Goal: Information Seeking & Learning: Learn about a topic

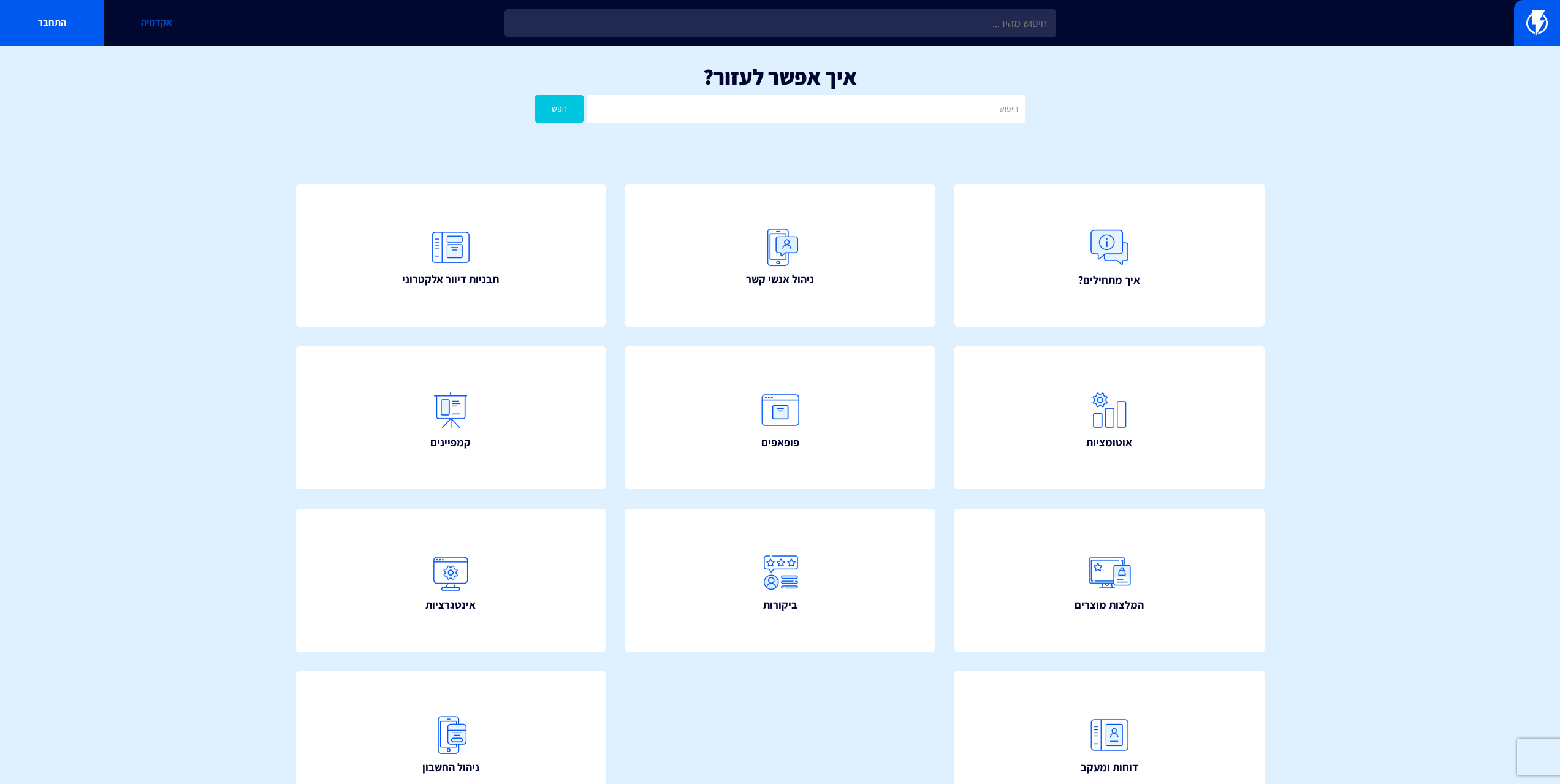
click at [170, 24] on link "אקדמיה" at bounding box center [156, 22] width 104 height 46
click at [895, 375] on link "פופאפים" at bounding box center [780, 418] width 341 height 158
click at [1167, 439] on link "אוטומציות" at bounding box center [1110, 418] width 341 height 158
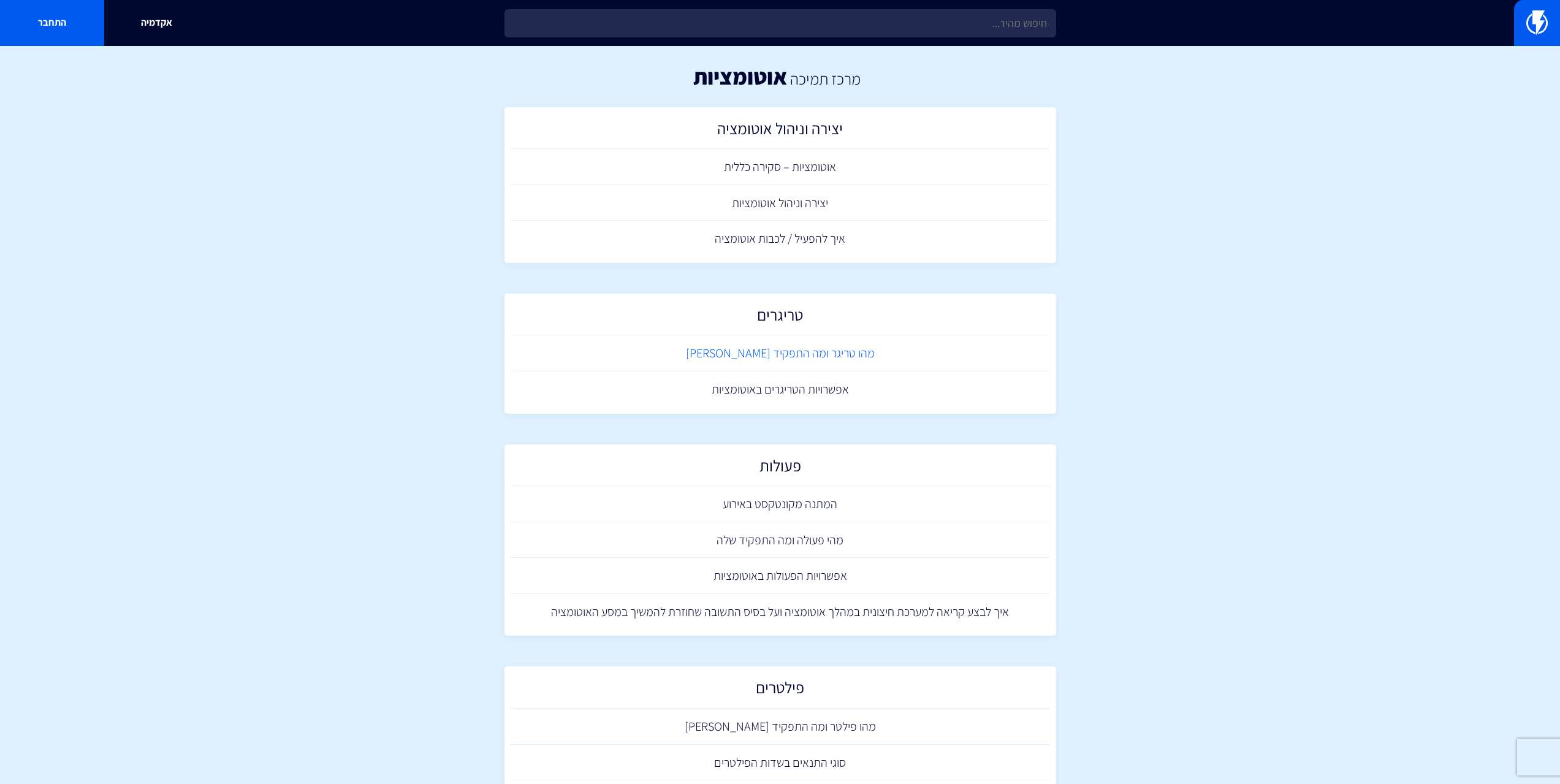
click at [805, 351] on link "מהו טריגר ומה התפקיד [PERSON_NAME]" at bounding box center [780, 353] width 539 height 36
click at [857, 351] on link "מהו טריגר ומה התפקיד שלו" at bounding box center [780, 353] width 539 height 36
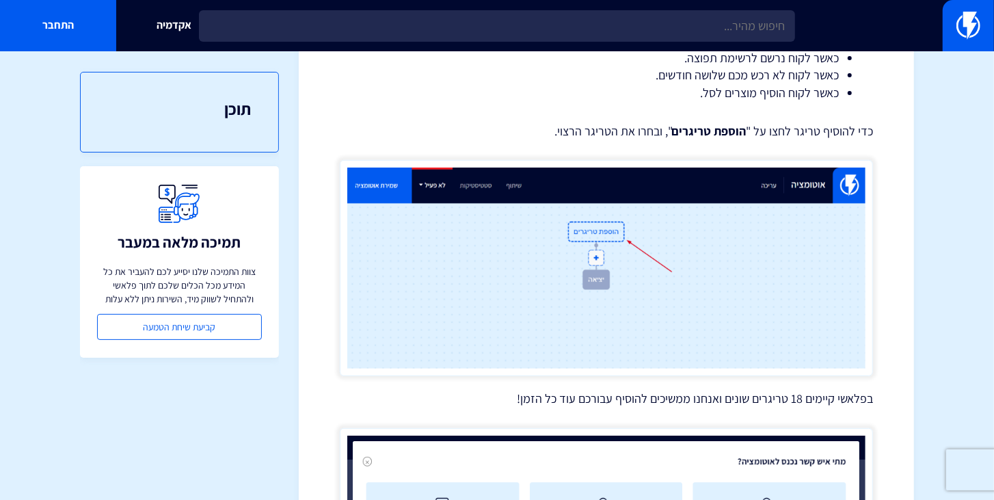
scroll to position [429, 0]
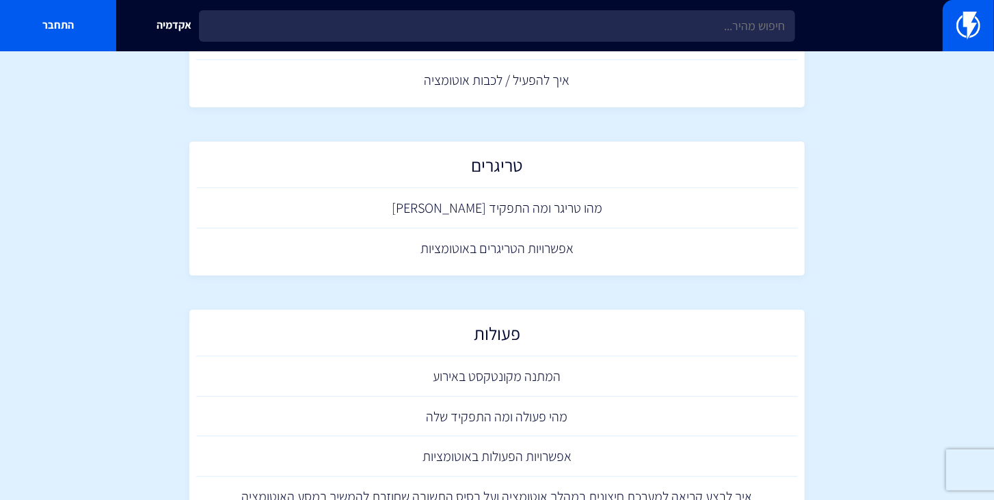
scroll to position [195, 0]
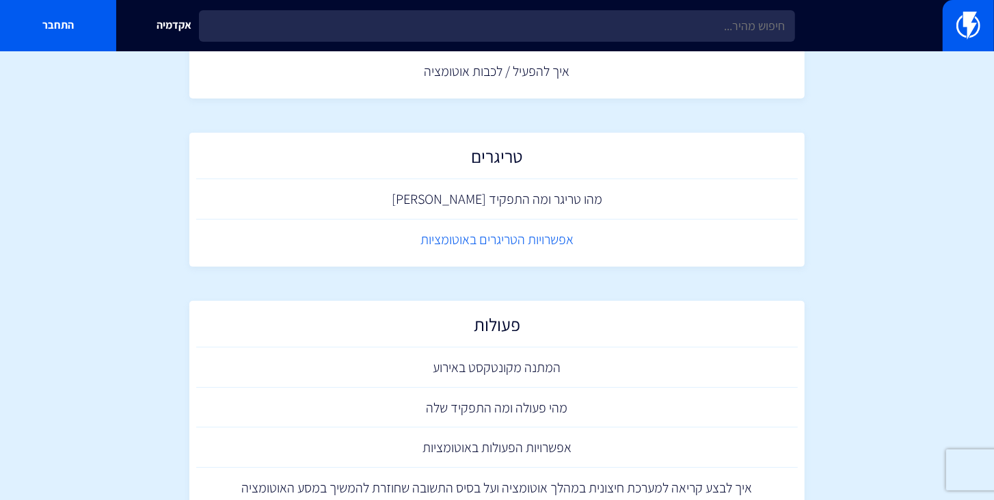
click at [536, 243] on link "אפשרויות הטריגרים באוטומציות" at bounding box center [496, 239] width 601 height 40
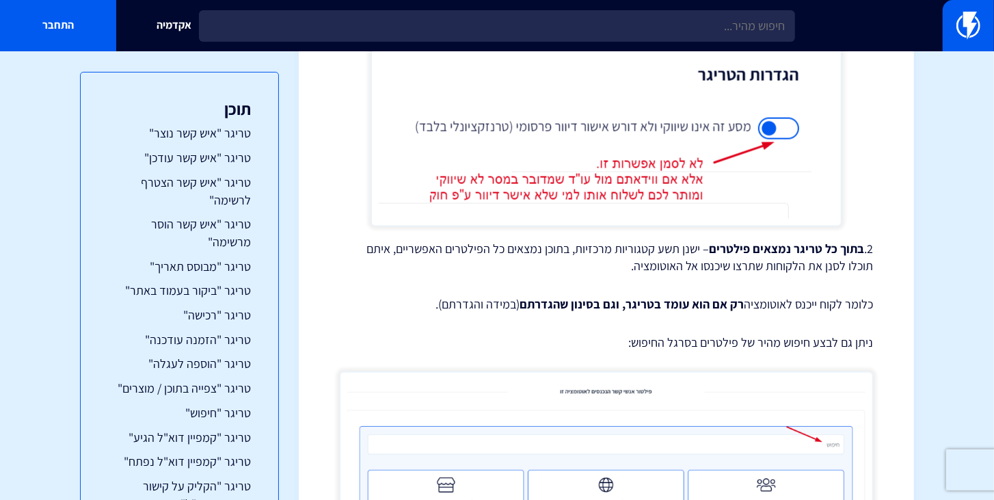
scroll to position [1406, 0]
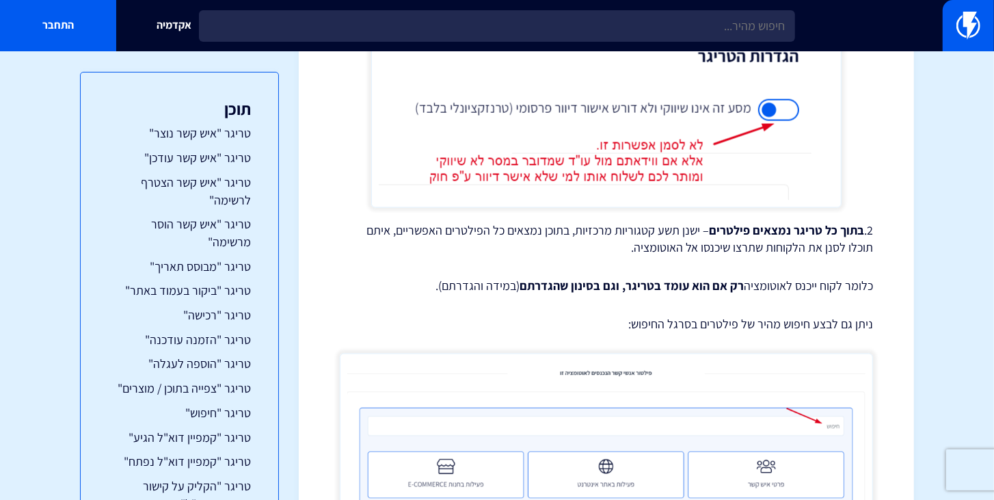
click at [605, 315] on p "ניתן גם לבצע חיפוש מהיר של פילטרים בסרגל החיפוש:" at bounding box center [606, 324] width 533 height 18
drag, startPoint x: 430, startPoint y: 267, endPoint x: 861, endPoint y: 214, distance: 434.4
copy div "בתוך כל טריגר נמצאים פילטרים – ישנן תשע קטגוריות מרכזיות, בתוכן נמצאים כל הפילט…"
click at [813, 238] on p "2. בתוך כל טריגר נמצאים פילטרים – ישנן תשע קטגוריות מרכזיות, בתוכן נמצאים כל הפ…" at bounding box center [606, 238] width 533 height 35
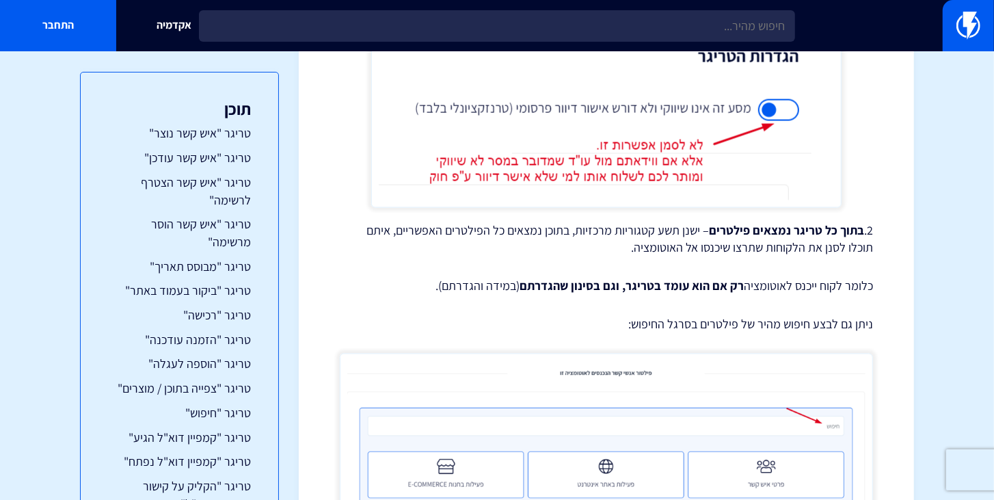
drag, startPoint x: 426, startPoint y: 268, endPoint x: 861, endPoint y: 210, distance: 438.5
click at [696, 315] on p "ניתן גם לבצע חיפוש מהיר של פילטרים בסרגל החיפוש:" at bounding box center [606, 324] width 533 height 18
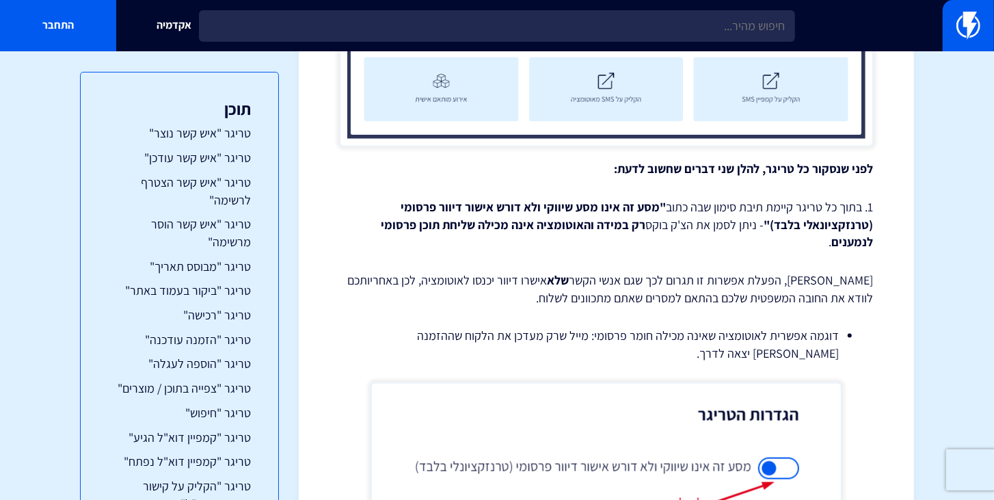
scroll to position [976, 0]
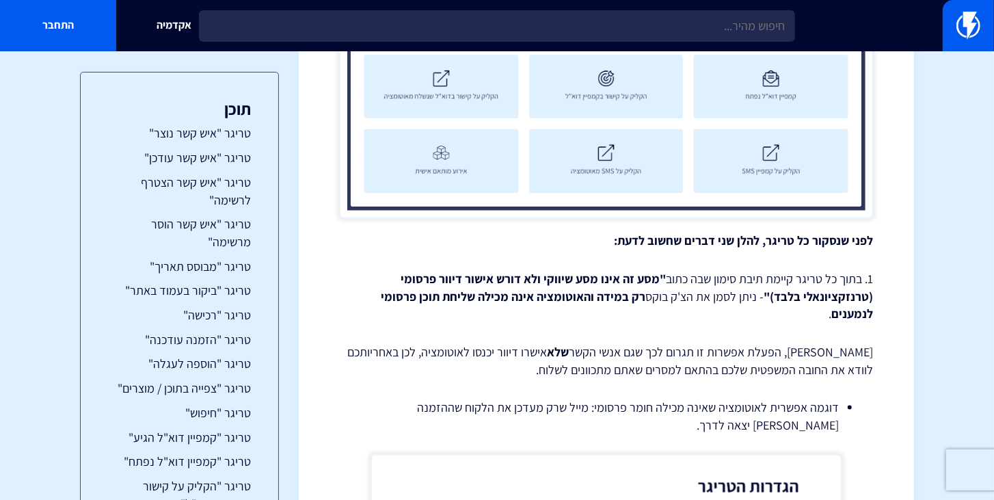
click at [826, 271] on strong ""מסע זה אינו מסע שיווקי ולא דורש אישור דיוור פרסומי (טרנזקציונאלי בלבד)"" at bounding box center [636, 287] width 472 height 33
drag, startPoint x: 860, startPoint y: 261, endPoint x: 556, endPoint y: 346, distance: 315.0
click at [556, 346] on p "שימו לב, הפעלת אפשרות זו תגרום לכך שגם אנשי הקשר שלא אישרו דיוור יכנסו לאוטומצי…" at bounding box center [606, 360] width 533 height 35
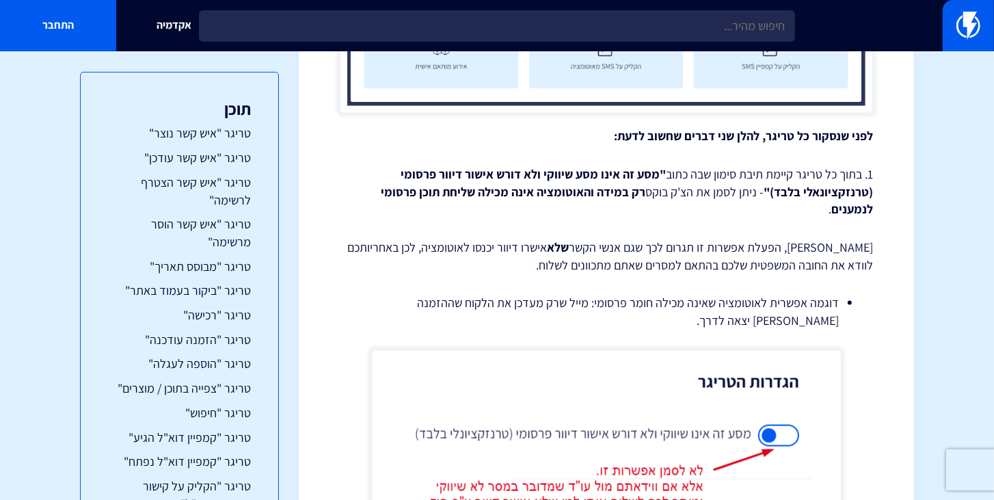
scroll to position [1093, 0]
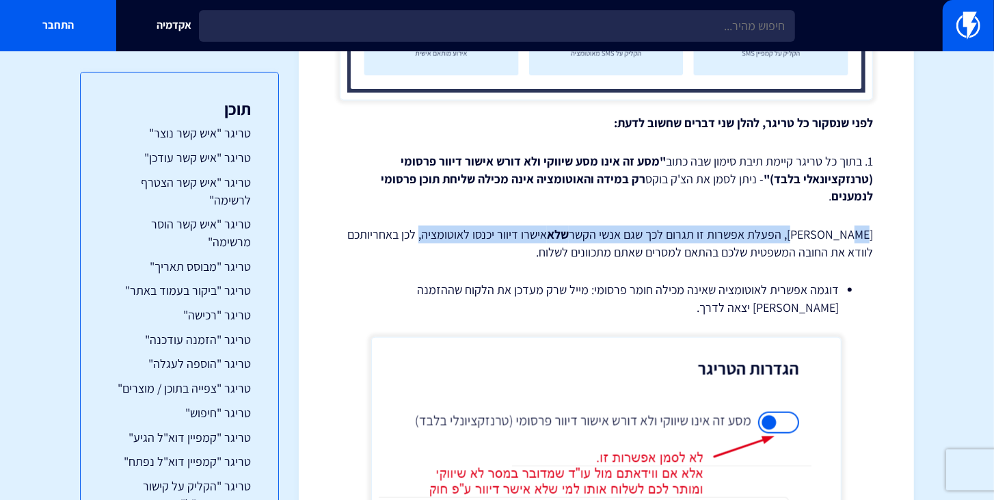
drag, startPoint x: 830, startPoint y: 216, endPoint x: 473, endPoint y: 206, distance: 356.9
click at [496, 226] on p "שימו לב, הפעלת אפשרות זו תגרום לכך שגם אנשי הקשר שלא אישרו דיוור יכנסו לאוטומצי…" at bounding box center [606, 243] width 533 height 35
drag, startPoint x: 830, startPoint y: 213, endPoint x: 473, endPoint y: 210, distance: 357.4
click at [473, 226] on p "שימו לב, הפעלת אפשרות זו תגרום לכך שגם אנשי הקשר שלא אישרו דיוור יכנסו לאוטומצי…" at bounding box center [606, 243] width 533 height 35
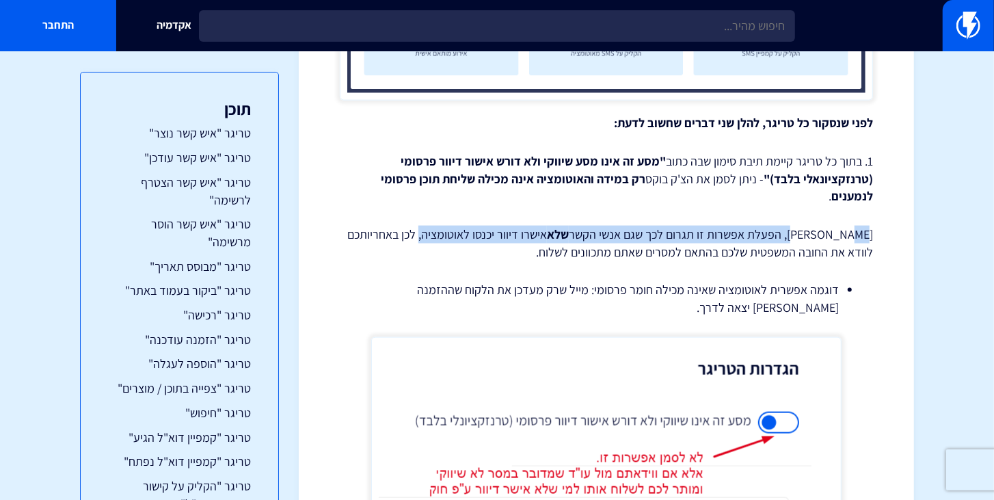
copy p "הפעלת אפשרות זו תגרום לכך שגם אנשי הקשר שלא אישרו דיוור יכנסו לאוטומציה"
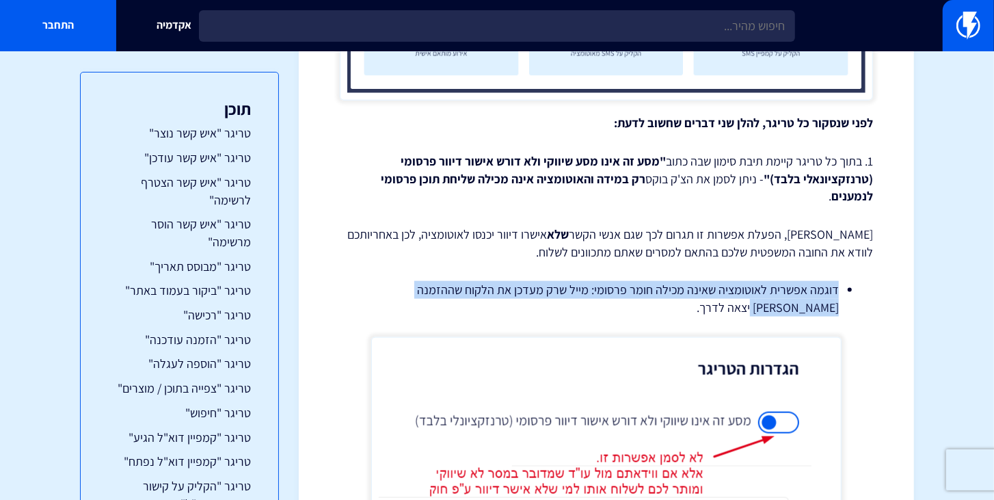
drag, startPoint x: 706, startPoint y: 299, endPoint x: 840, endPoint y: 279, distance: 135.4
click at [840, 281] on ul "דוגמה אפשרית לאוטומציה שאינה מכילה חומר פרסומי: מייל שרק מעדכן את הלקוח שההזמנה…" at bounding box center [606, 298] width 492 height 35
copy li "דוגמה אפשרית לאוטומציה שאינה מכילה חומר פרסומי: מייל שרק מעדכן את הלקוח שההזמנה…"
click at [765, 281] on li "דוגמה אפשרית לאוטומציה שאינה מכילה חומר פרסומי: מייל שרק מעדכן את הלקוח שההזמנה…" at bounding box center [606, 298] width 465 height 35
drag, startPoint x: 796, startPoint y: 288, endPoint x: 858, endPoint y: 273, distance: 64.0
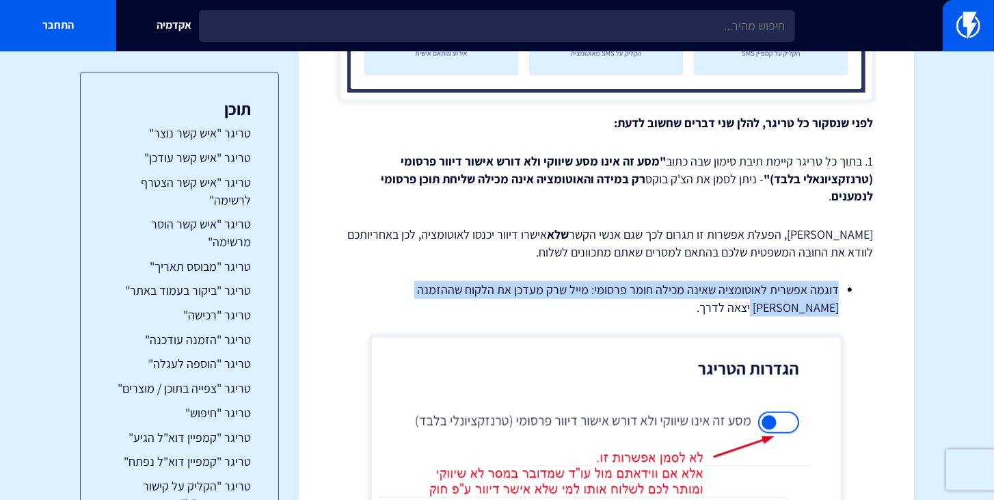
copy li "דוגמה אפשרית לאוטומציה שאינה מכילה חומר פרסומי: מייל שרק מעדכן את הלקוח שההזמנה…"
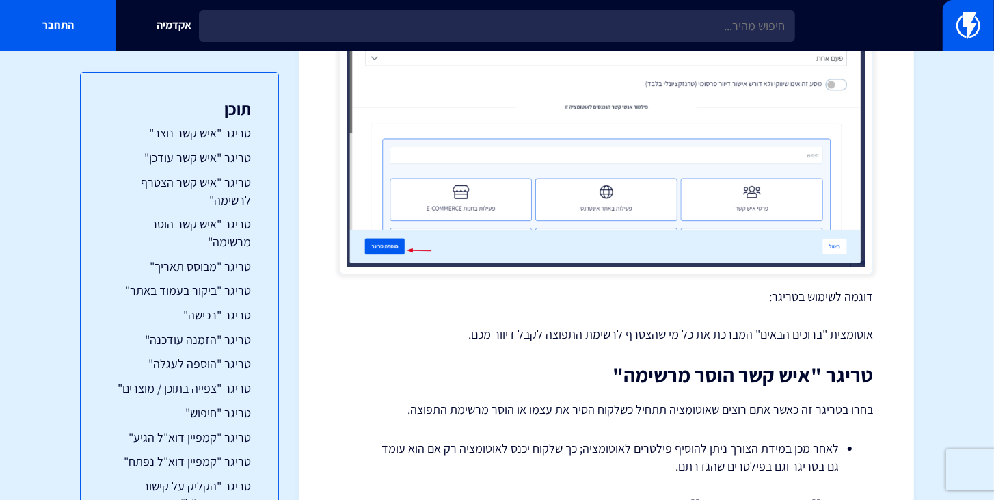
scroll to position [3319, 0]
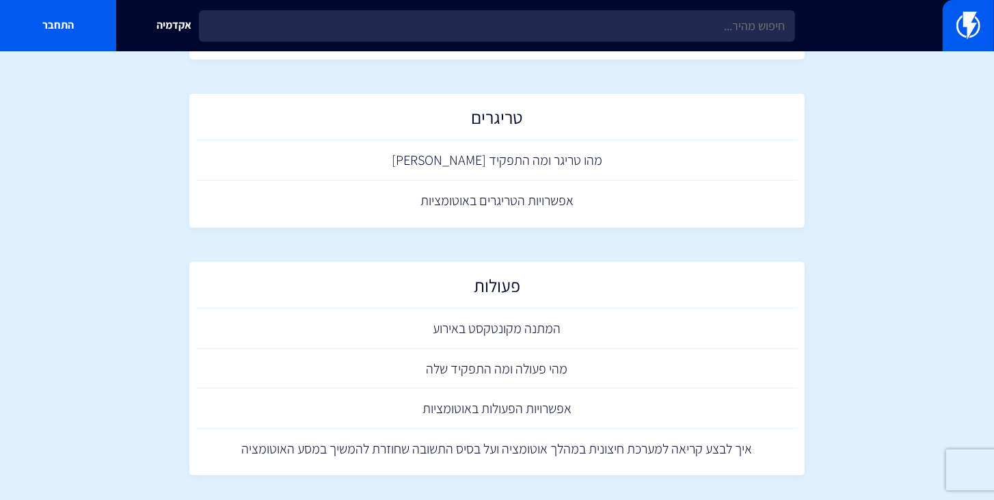
scroll to position [273, 0]
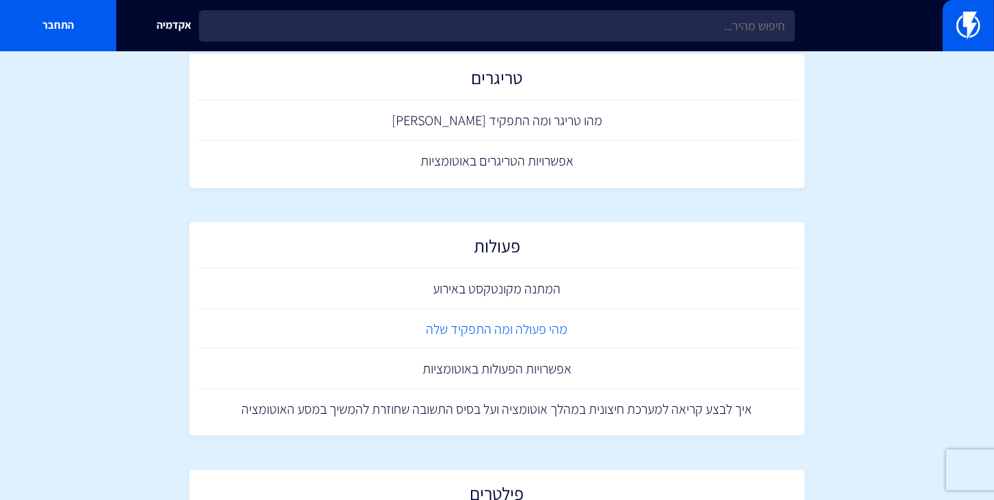
click at [538, 329] on link "מהי פעולה ומה התפקיד שלה" at bounding box center [496, 329] width 601 height 40
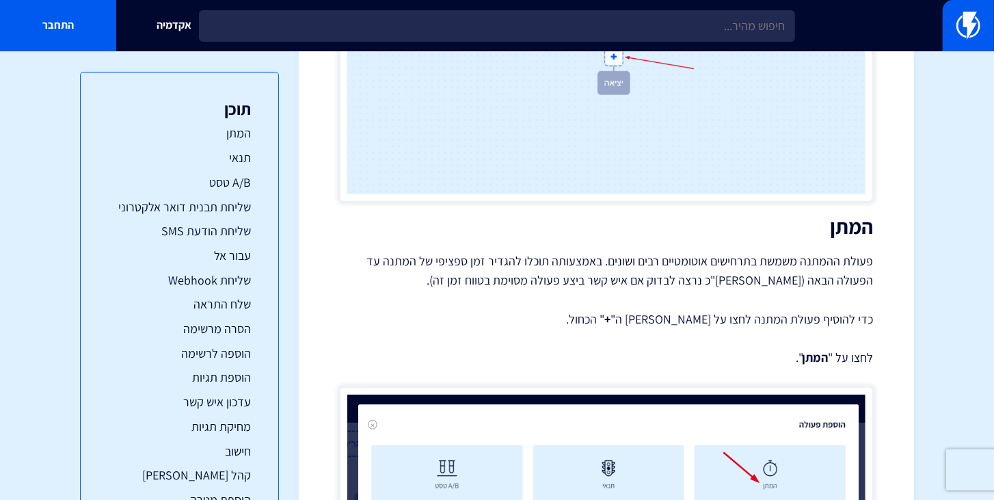
scroll to position [156, 0]
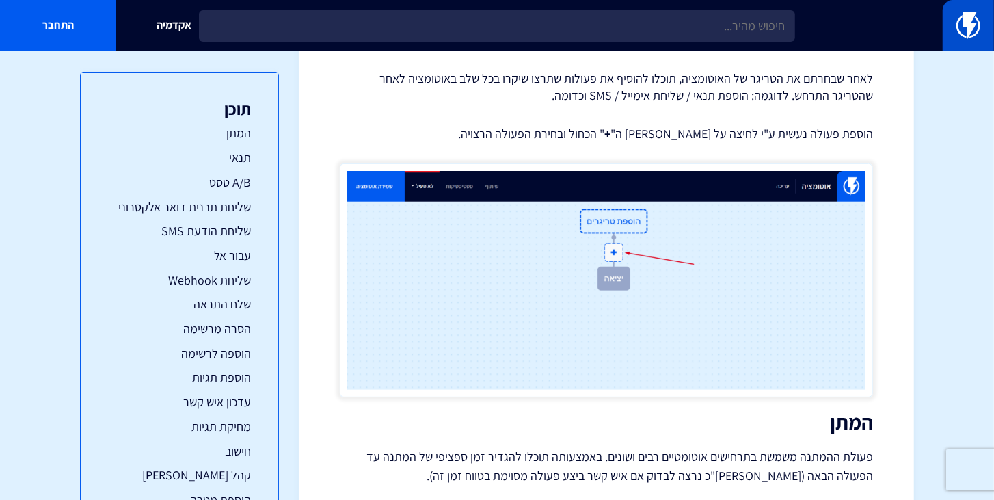
click at [959, 21] on img at bounding box center [968, 25] width 24 height 27
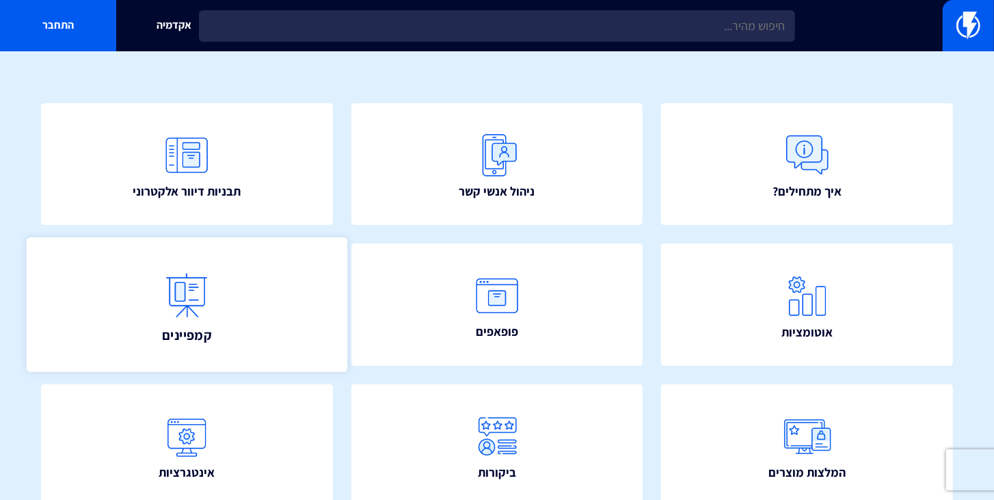
scroll to position [117, 0]
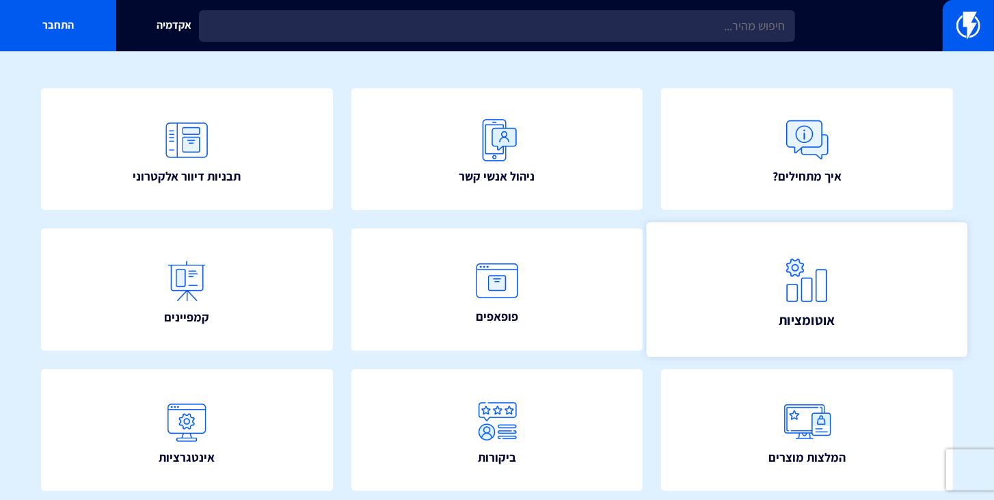
click at [761, 298] on link "אוטומציות" at bounding box center [806, 289] width 321 height 135
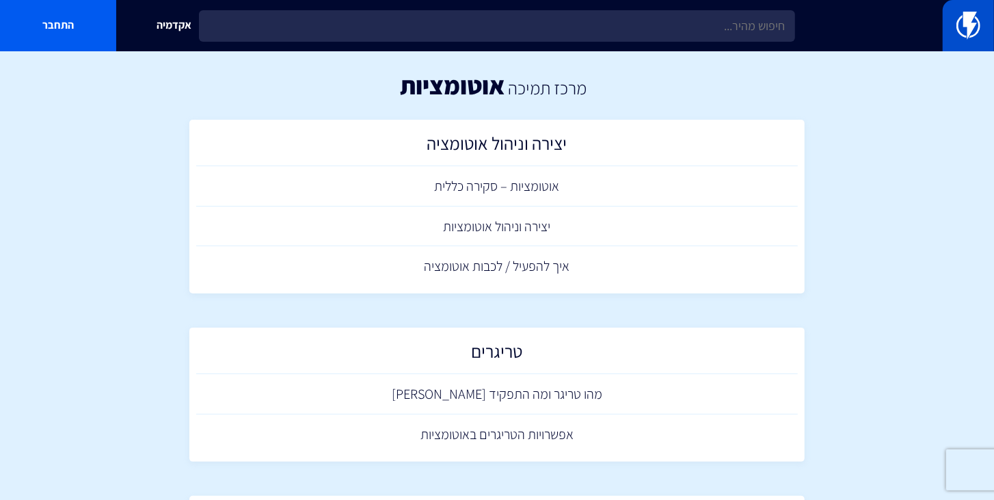
click at [955, 33] on link at bounding box center [967, 25] width 51 height 51
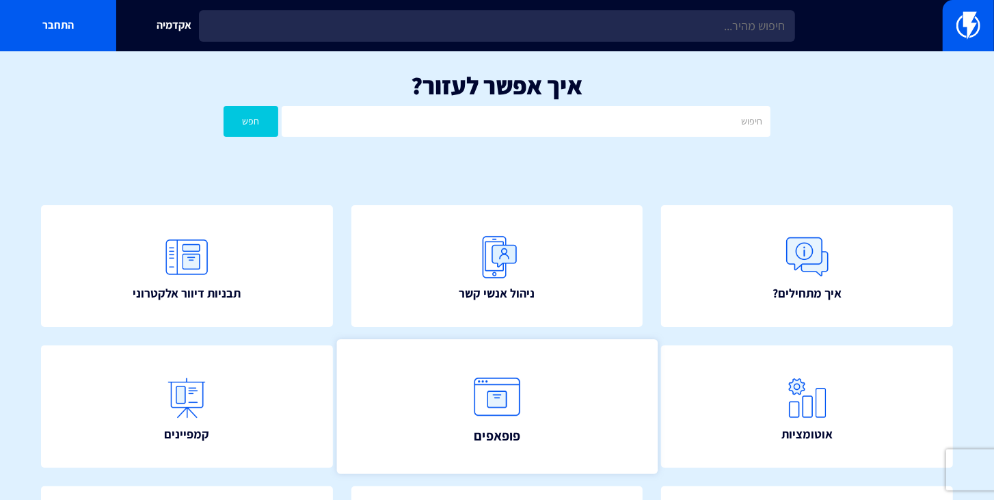
click at [543, 394] on link "פופאפים" at bounding box center [496, 406] width 321 height 135
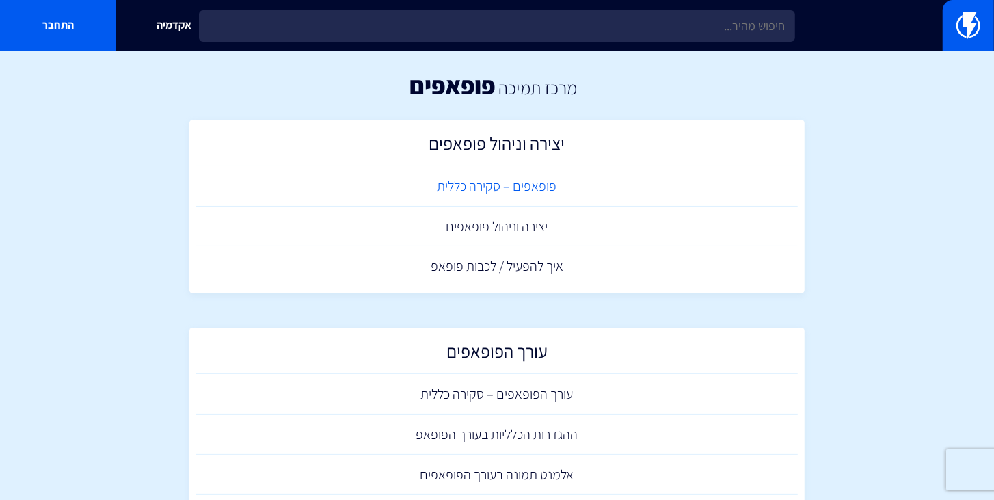
click at [552, 191] on link "פופאפים – סקירה כללית" at bounding box center [496, 186] width 601 height 40
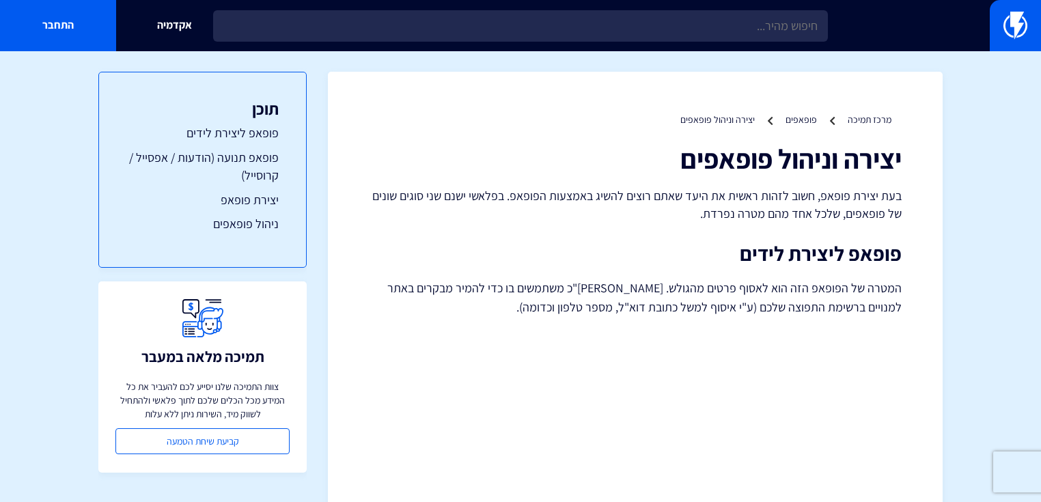
scroll to position [109, 0]
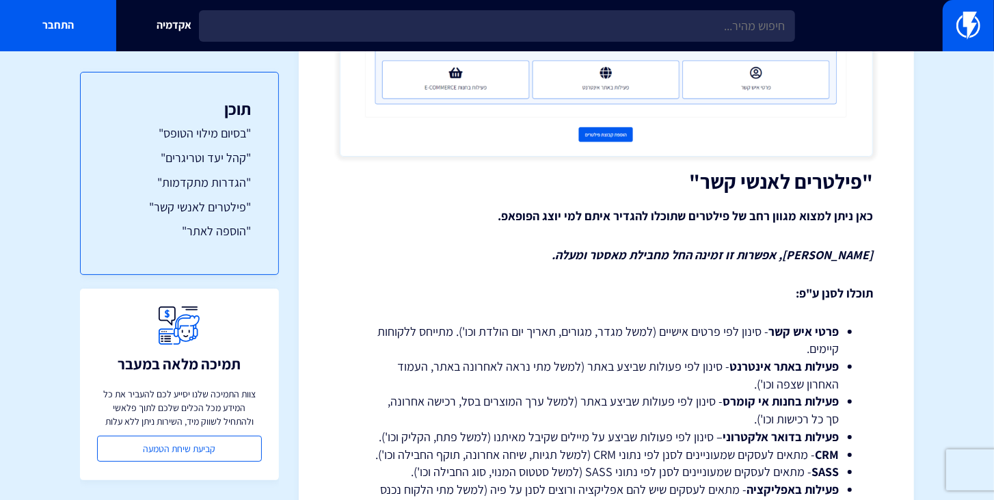
scroll to position [3314, 0]
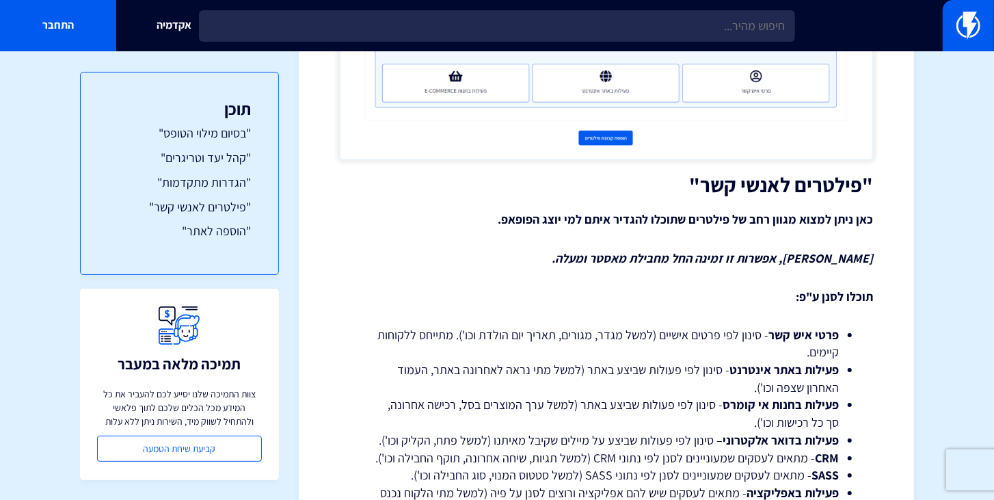
click at [724, 299] on p "תוכלו לסנן ע"פ:" at bounding box center [606, 297] width 533 height 18
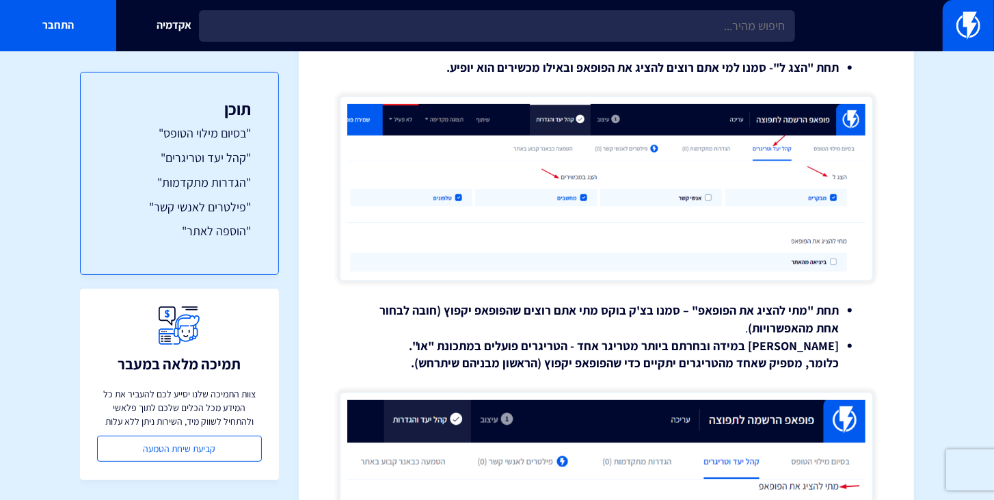
scroll to position [1063, 0]
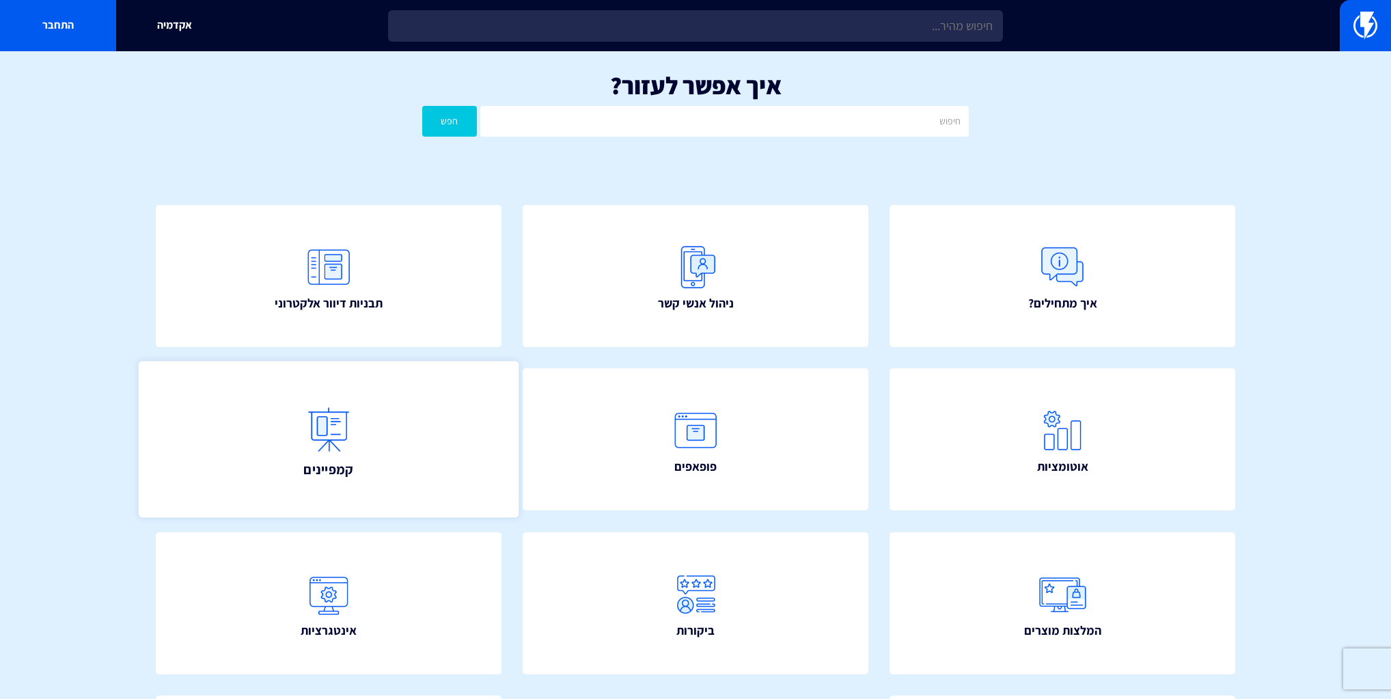
click at [370, 423] on link "קמפיינים" at bounding box center [329, 440] width 380 height 156
